Goal: Information Seeking & Learning: Understand process/instructions

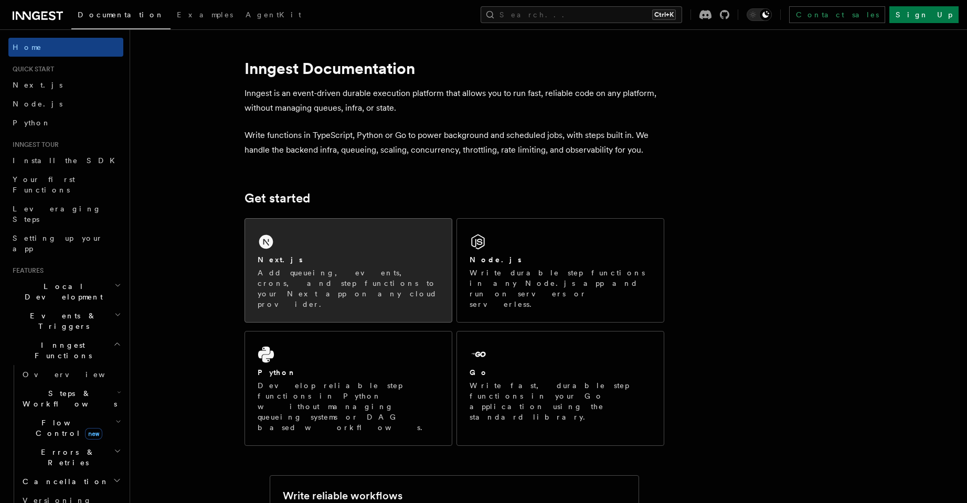
click at [340, 229] on div "Next.js Add queueing, events, crons, and step functions to your Next app on any…" at bounding box center [348, 270] width 207 height 103
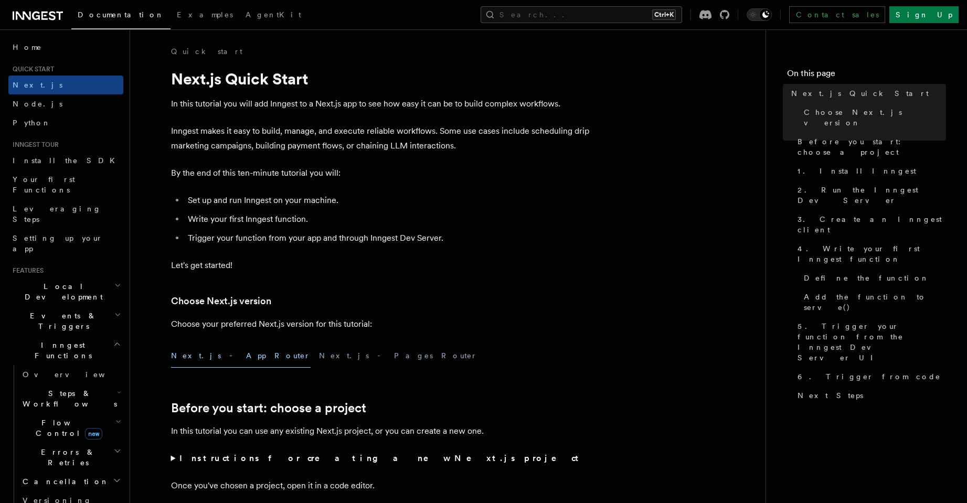
scroll to position [283, 0]
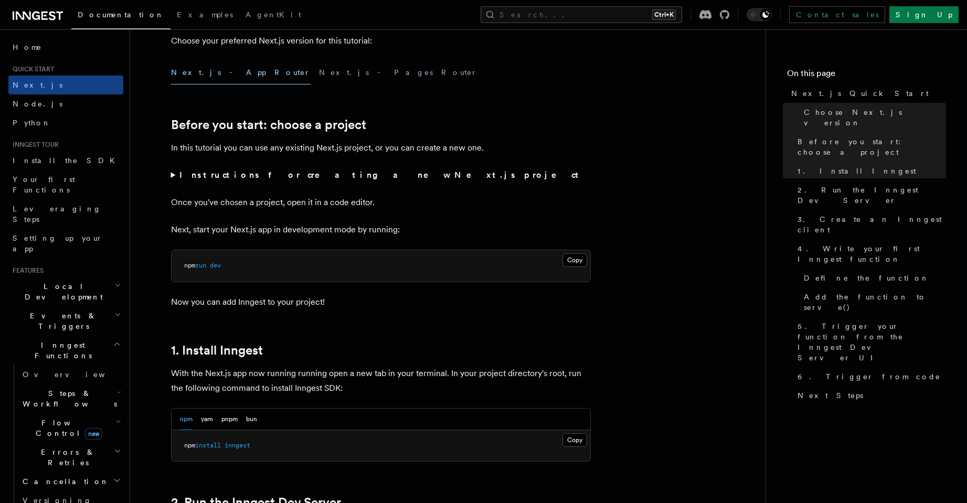
click at [213, 174] on strong "Instructions for creating a new Next.js project" at bounding box center [380, 175] width 403 height 10
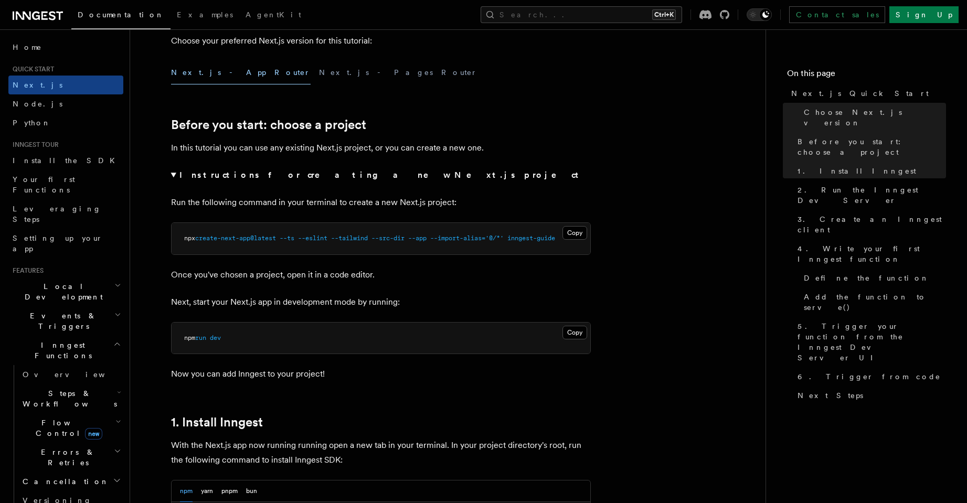
click at [188, 168] on summary "Instructions for creating a new Next.js project" at bounding box center [381, 175] width 420 height 15
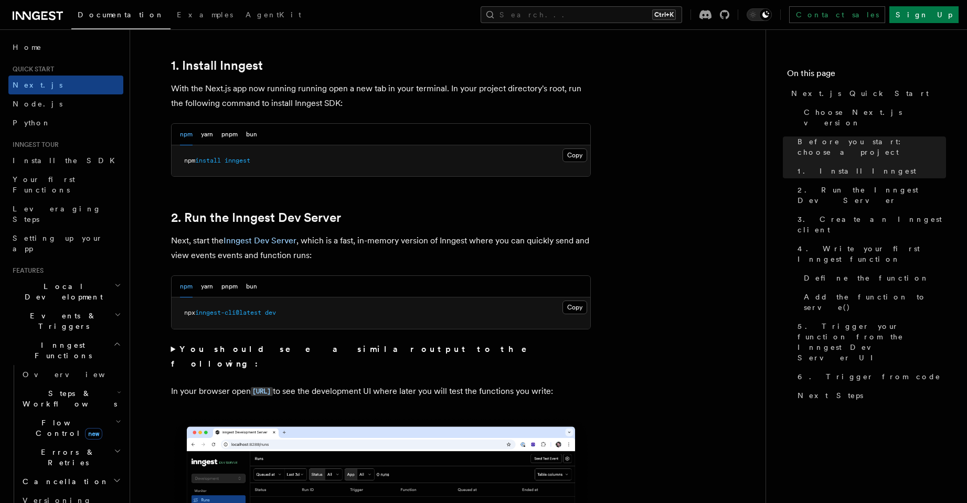
scroll to position [472, 0]
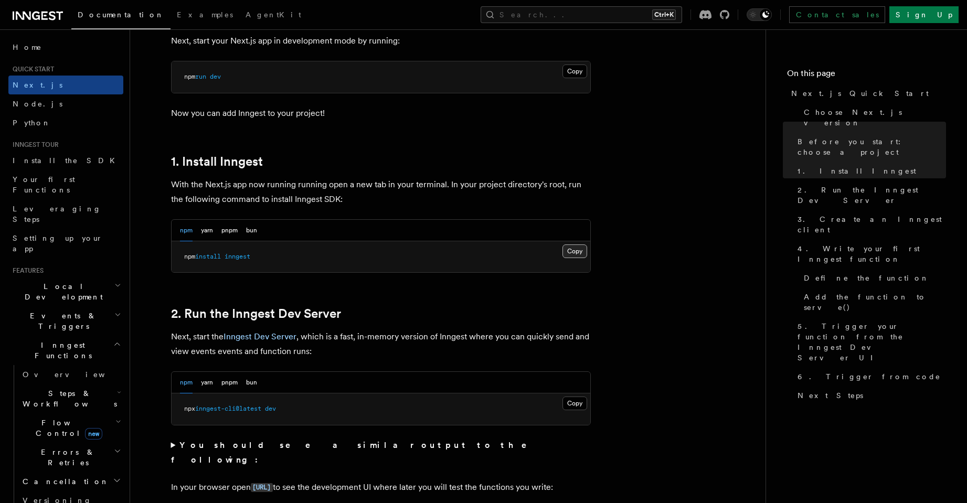
click at [579, 247] on button "Copy Copied" at bounding box center [574, 251] width 25 height 14
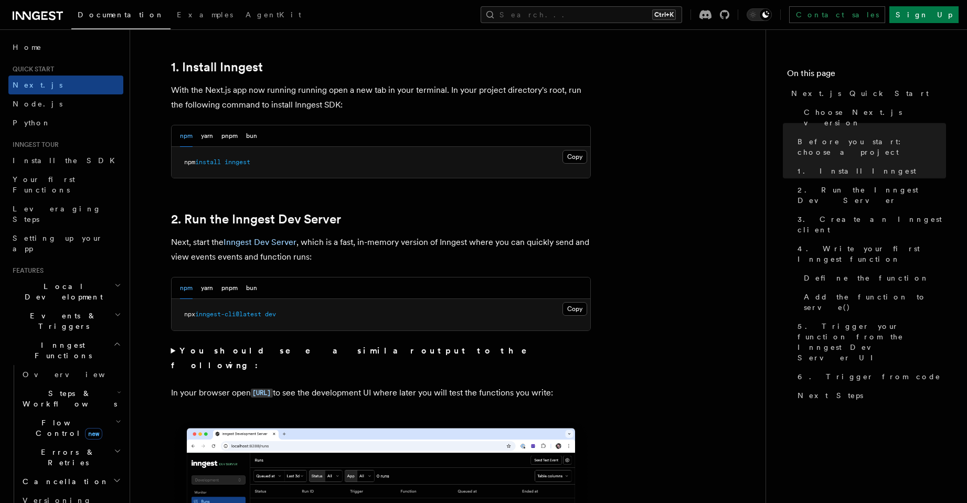
scroll to position [755, 0]
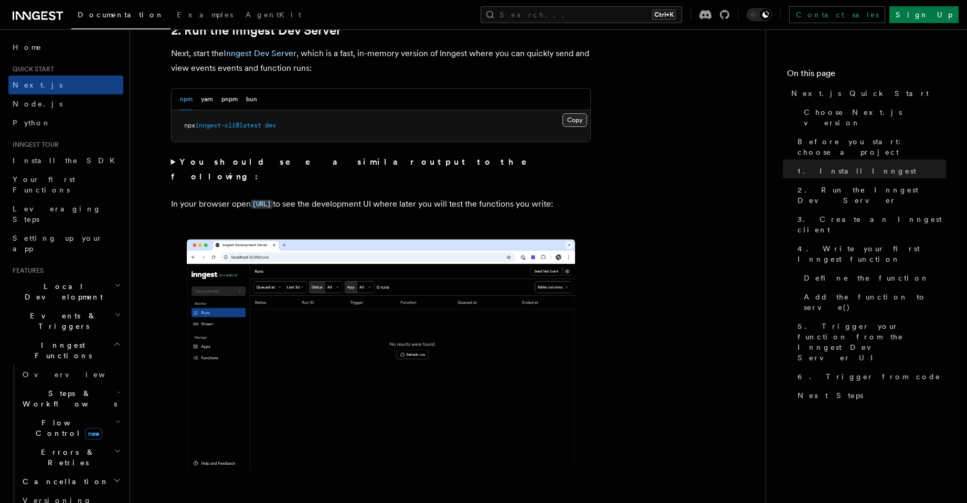
click at [585, 118] on button "Copy Copied" at bounding box center [574, 120] width 25 height 14
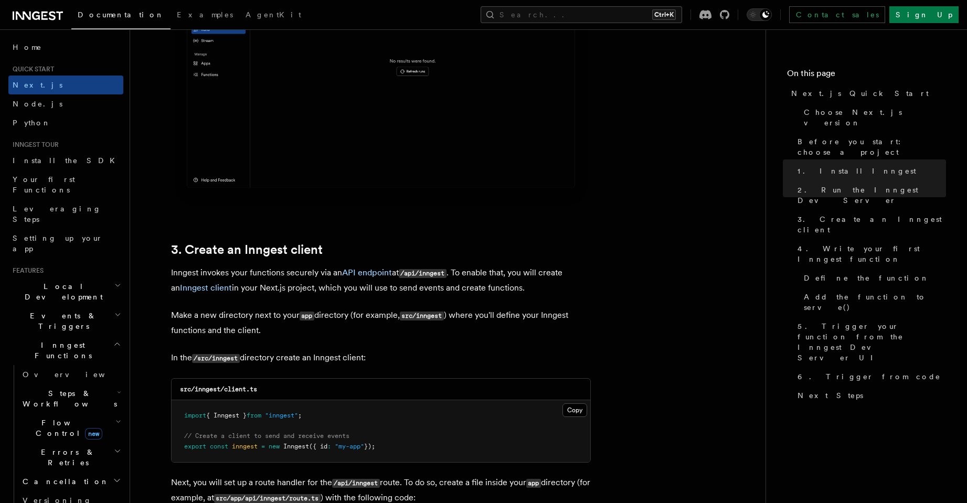
scroll to position [1227, 0]
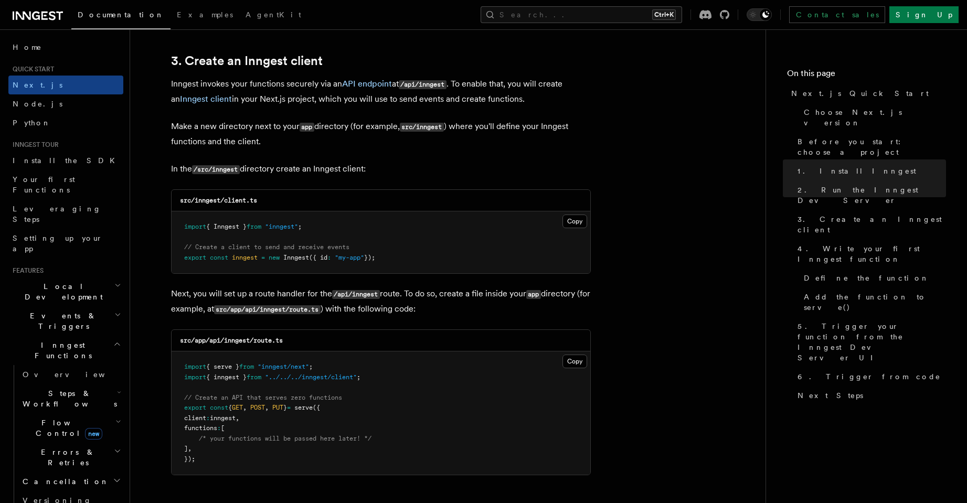
click at [237, 171] on code "/src/inngest" at bounding box center [216, 169] width 48 height 9
click at [202, 169] on code "/src/inngest" at bounding box center [216, 169] width 48 height 9
drag, startPoint x: 197, startPoint y: 169, endPoint x: 238, endPoint y: 168, distance: 41.5
click at [238, 168] on code "/src/inngest" at bounding box center [216, 169] width 48 height 9
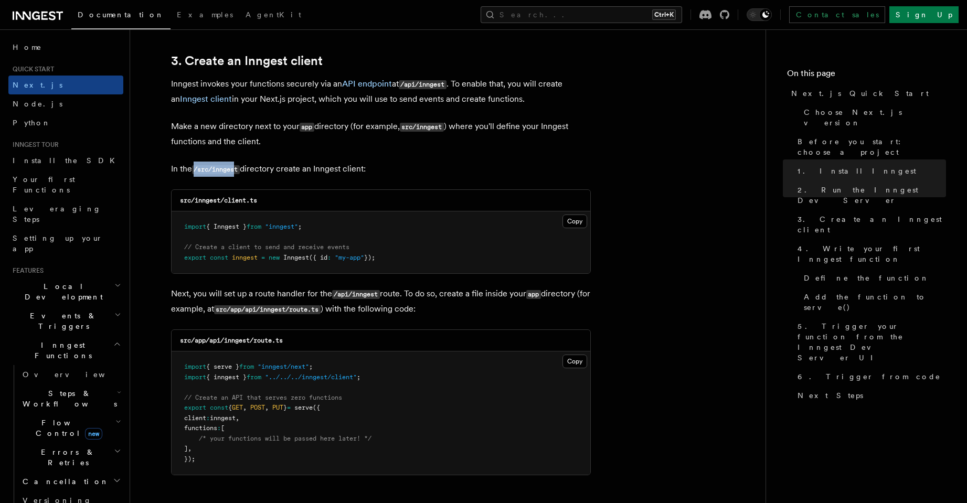
click at [238, 168] on code "/src/inngest" at bounding box center [216, 169] width 48 height 9
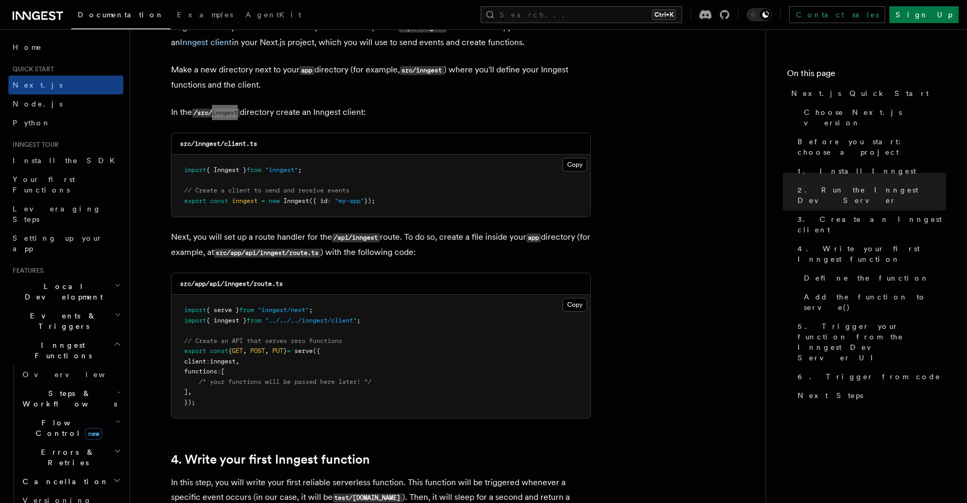
scroll to position [1322, 0]
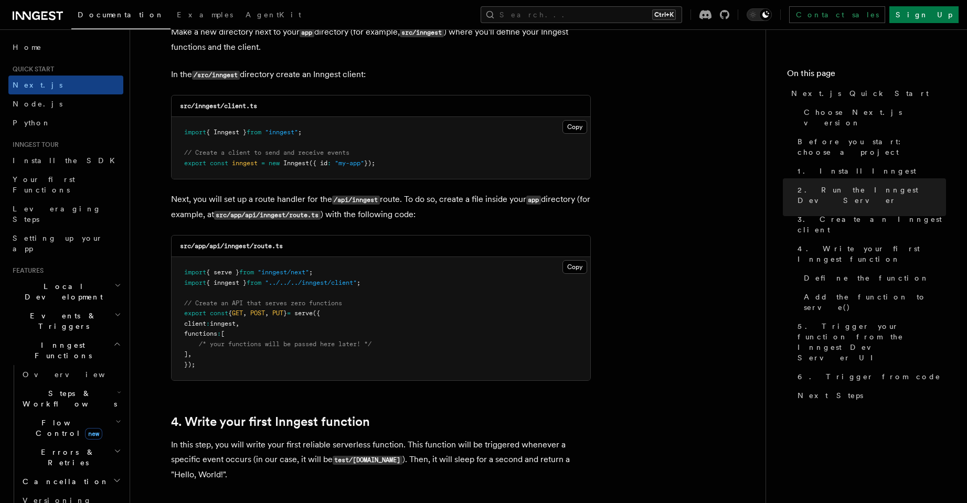
click at [578, 259] on pre "import { serve } from "inngest/next" ; import { inngest } from "../../../innges…" at bounding box center [381, 318] width 419 height 123
click at [579, 261] on button "Copy Copied" at bounding box center [574, 267] width 25 height 14
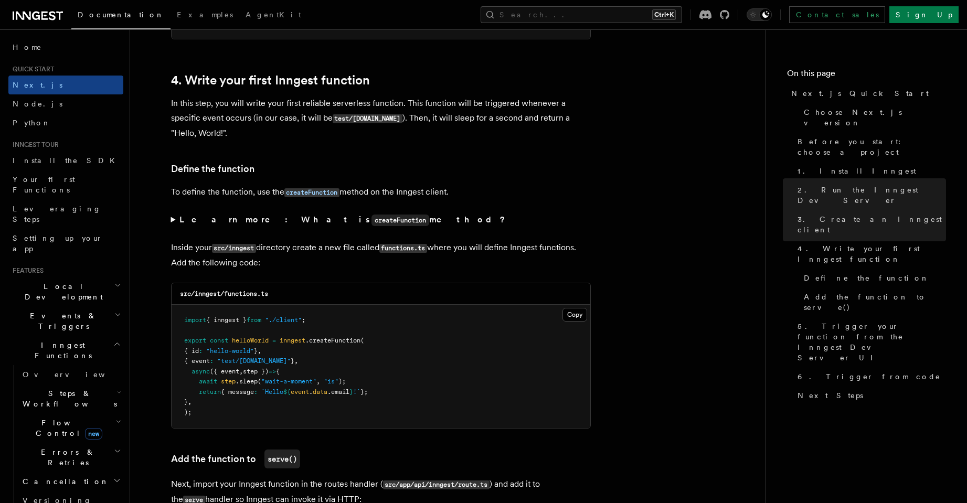
scroll to position [1700, 0]
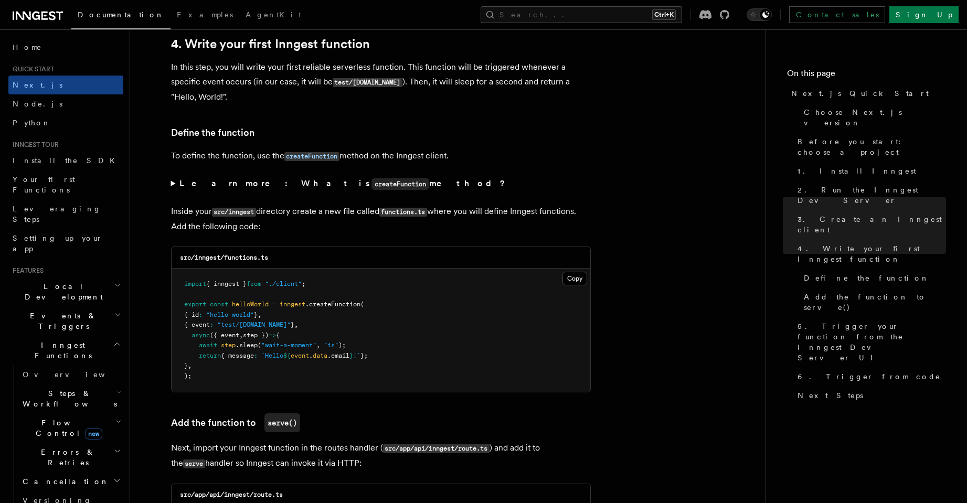
click at [215, 377] on pre "import { inngest } from "./client" ; export const helloWorld = inngest .createF…" at bounding box center [381, 330] width 419 height 123
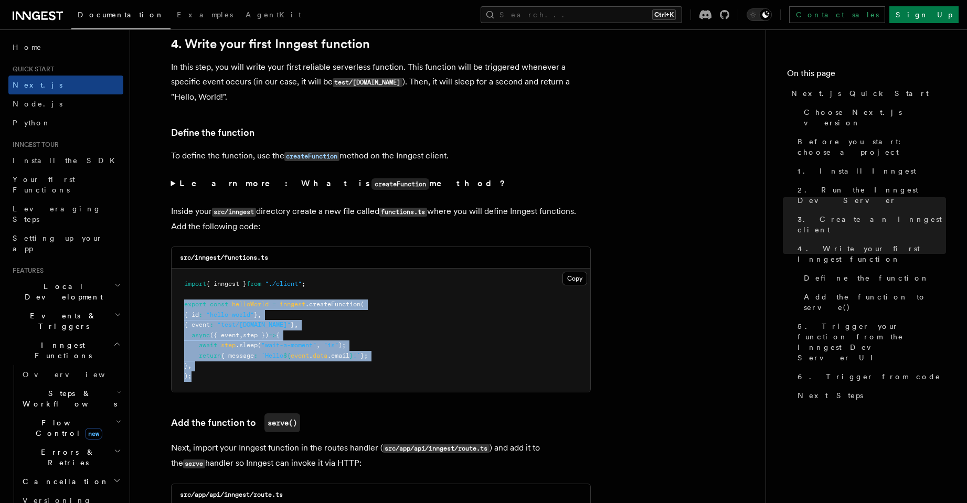
drag, startPoint x: 204, startPoint y: 386, endPoint x: 164, endPoint y: 308, distance: 87.5
copy code "export const helloWorld = inngest .createFunction ( { id : "hello-world" } , { …"
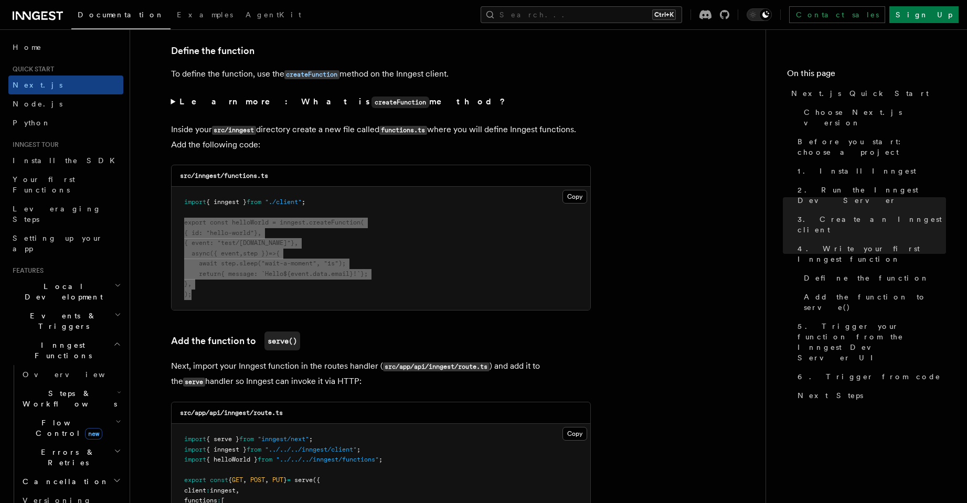
scroll to position [1983, 0]
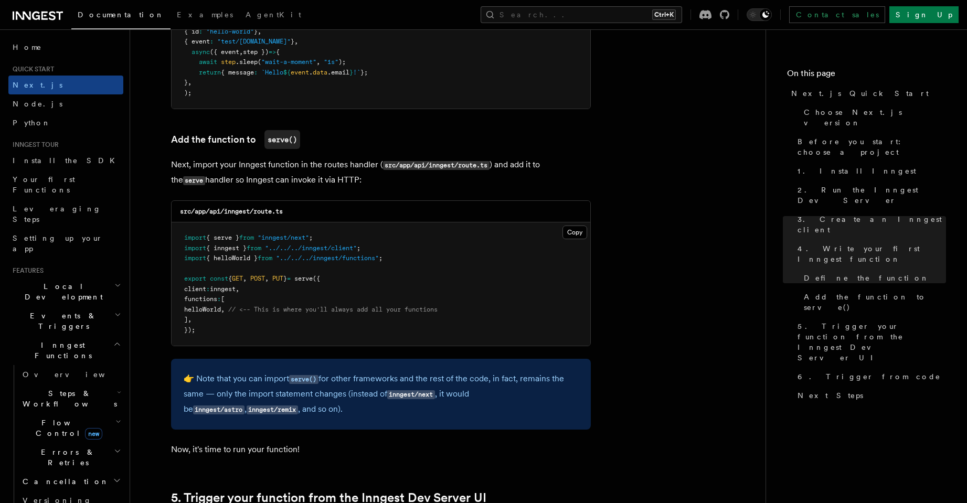
click at [218, 307] on span "helloWorld" at bounding box center [202, 309] width 37 height 7
copy span "helloWorld"
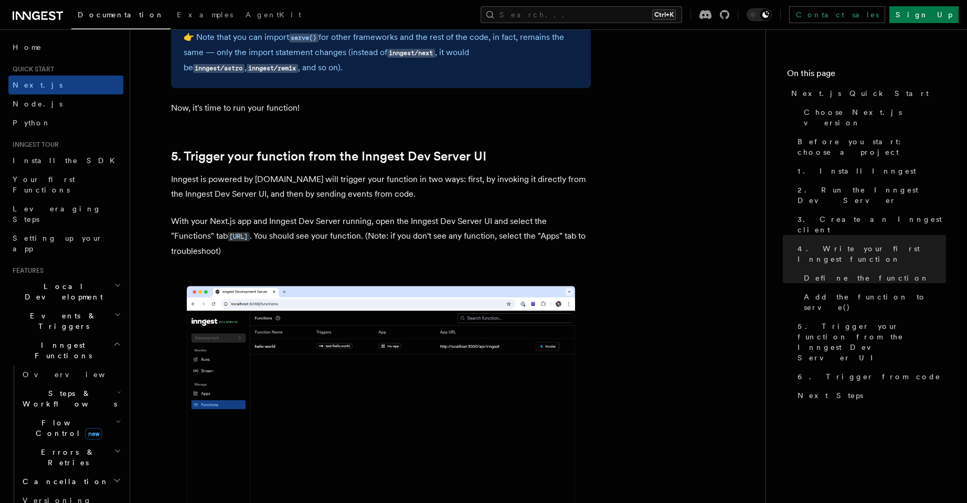
scroll to position [2361, 0]
